Goal: Task Accomplishment & Management: Use online tool/utility

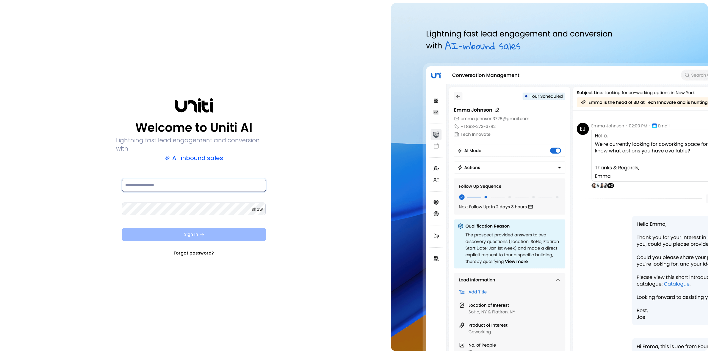
type input "**********"
click at [206, 230] on button "Sign In" at bounding box center [194, 234] width 144 height 13
